Goal: Transaction & Acquisition: Purchase product/service

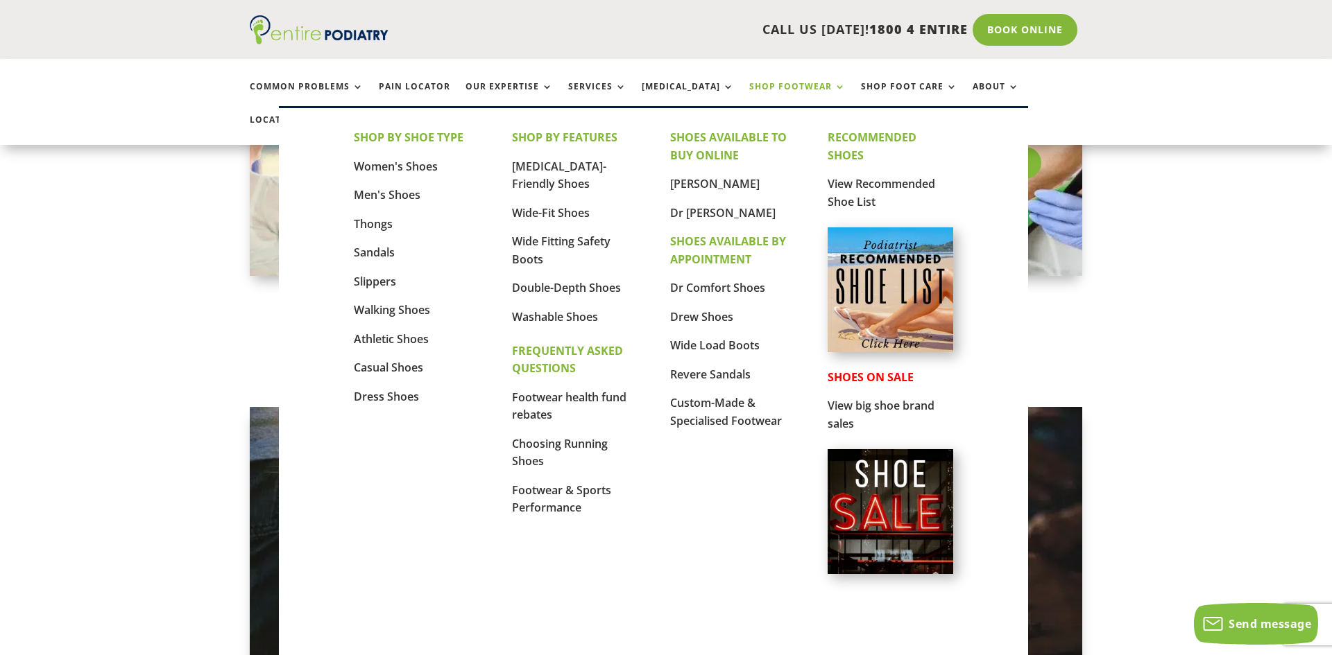
click at [766, 83] on link "Shop Footwear" at bounding box center [797, 97] width 96 height 30
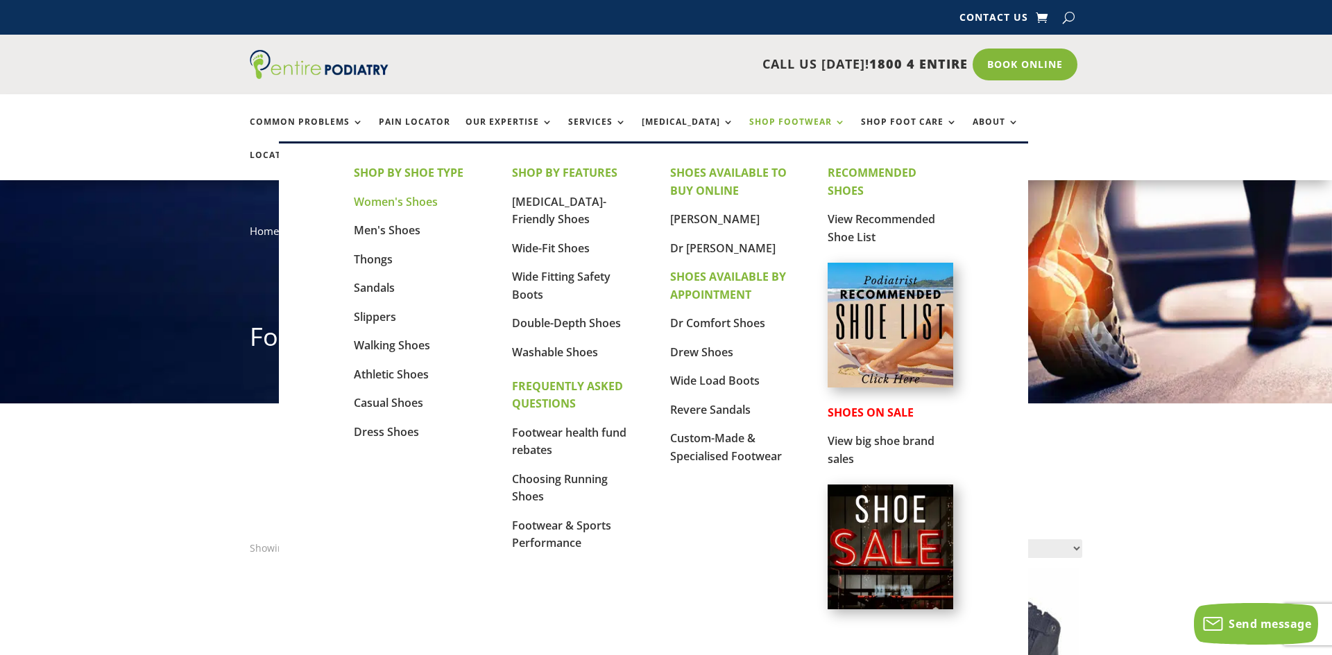
click at [424, 200] on link "Women's Shoes" at bounding box center [396, 201] width 84 height 15
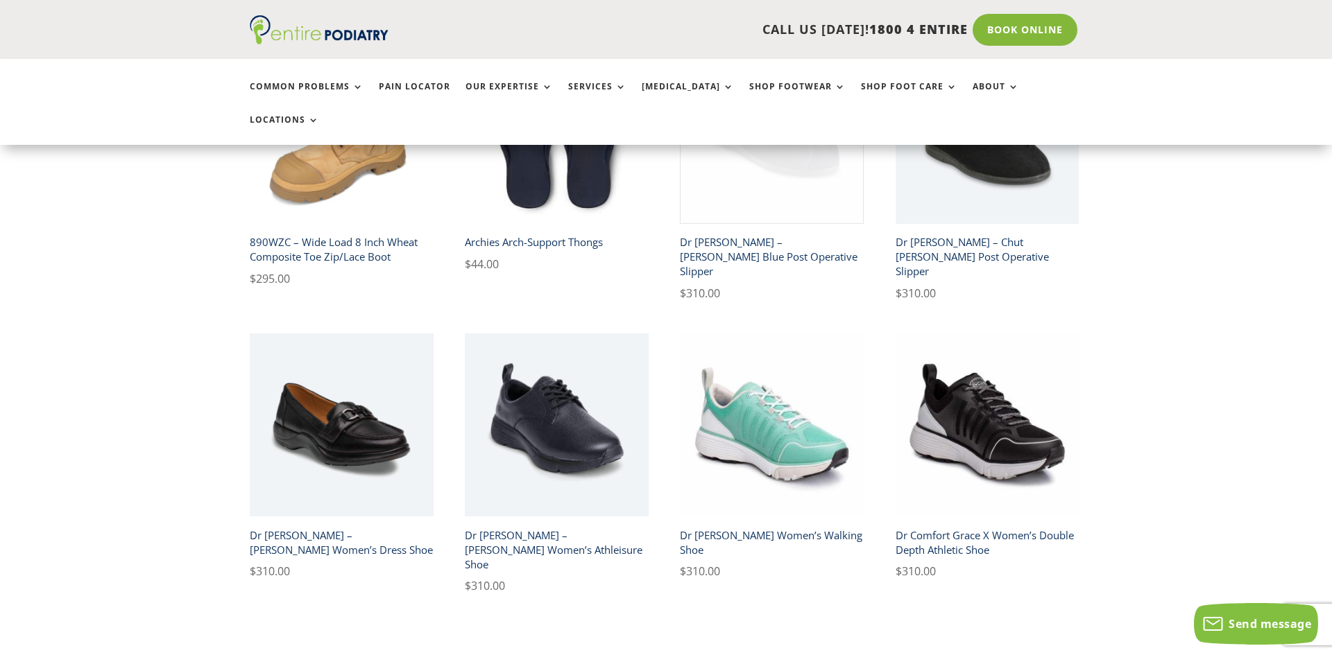
scroll to position [732, 0]
